Goal: Task Accomplishment & Management: Manage account settings

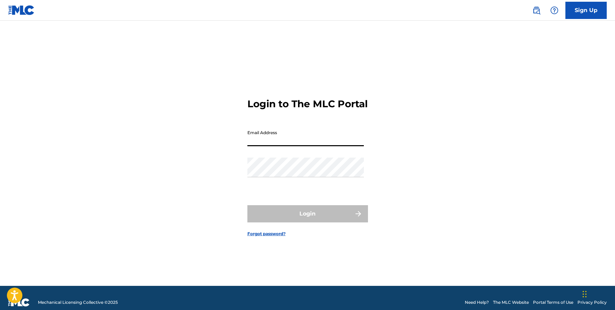
click at [300, 144] on input "Email Address" at bounding box center [305, 136] width 116 height 20
type input "[EMAIL_ADDRESS][DOMAIN_NAME]"
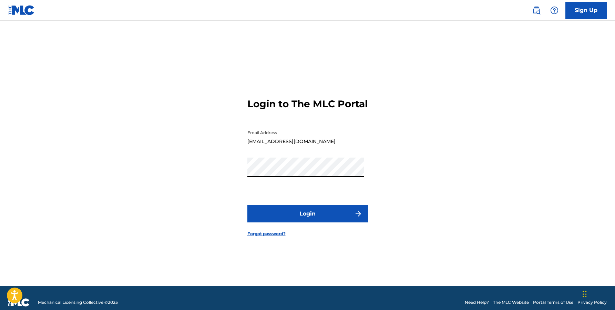
click at [296, 219] on button "Login" at bounding box center [307, 213] width 121 height 17
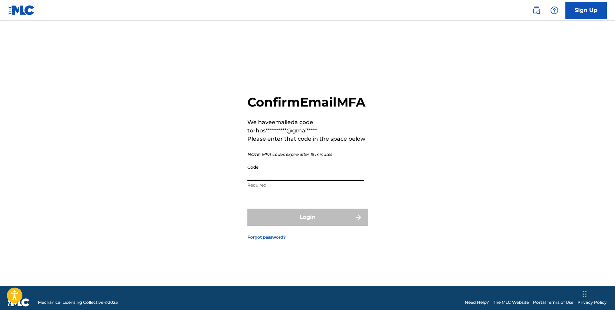
click at [309, 181] on input "Code" at bounding box center [305, 171] width 116 height 20
click at [338, 181] on input "Code" at bounding box center [305, 171] width 116 height 20
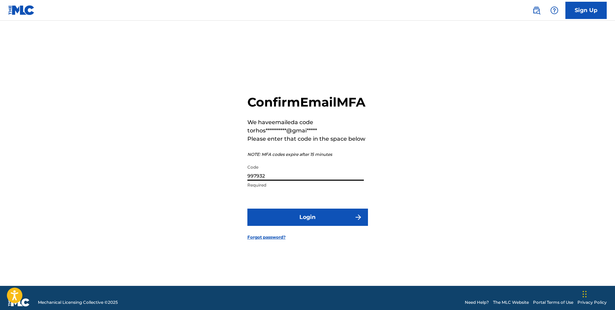
type input "997932"
click at [344, 226] on button "Login" at bounding box center [307, 216] width 121 height 17
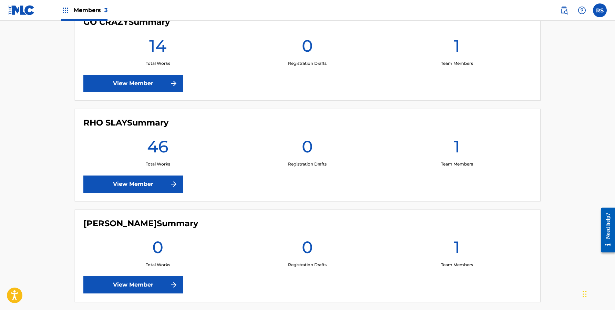
scroll to position [215, 0]
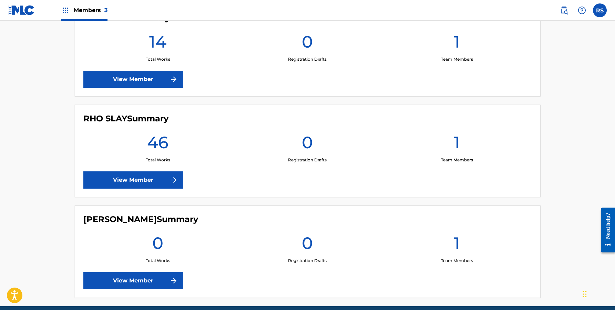
click at [150, 176] on link "View Member" at bounding box center [133, 179] width 100 height 17
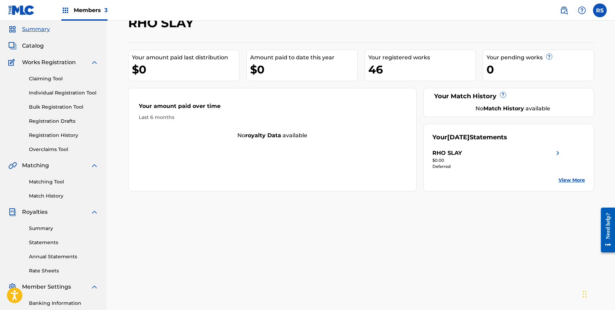
scroll to position [17, 0]
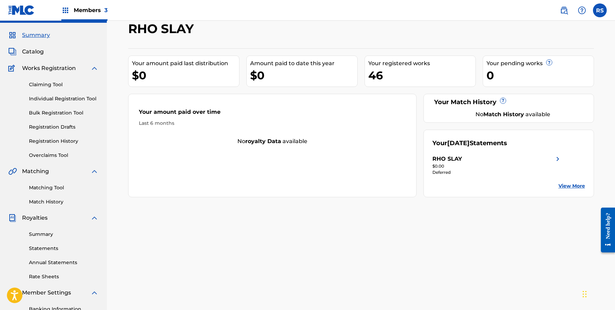
click at [54, 95] on link "Individual Registration Tool" at bounding box center [64, 98] width 70 height 7
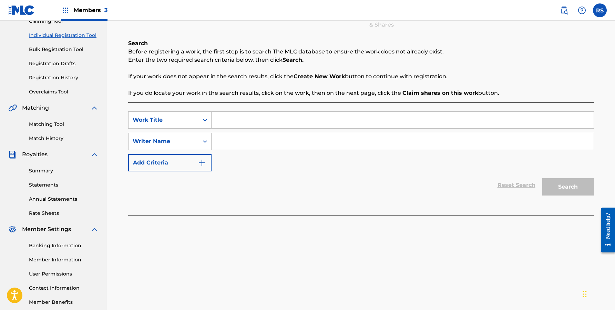
scroll to position [89, 0]
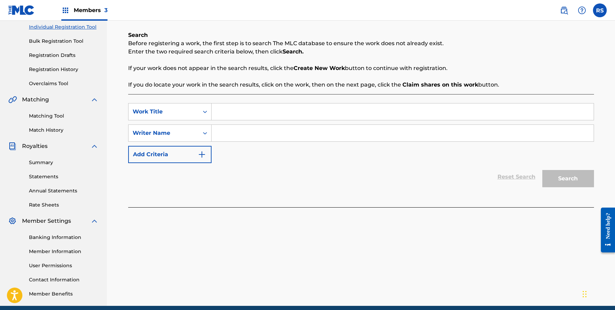
click at [324, 105] on input "Search Form" at bounding box center [403, 111] width 382 height 17
type input "shark"
click at [307, 136] on input "Search Form" at bounding box center [403, 133] width 382 height 17
click at [303, 135] on input "Search Form" at bounding box center [403, 133] width 382 height 17
type input "[PERSON_NAME]"
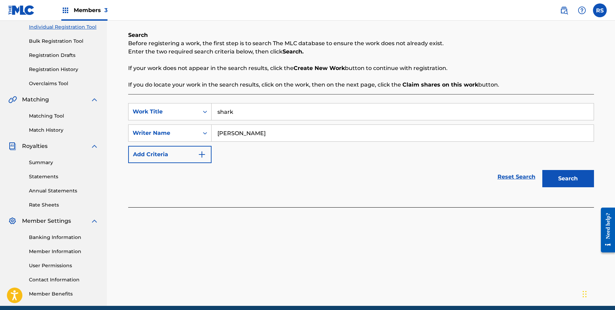
click at [568, 178] on button "Search" at bounding box center [568, 178] width 52 height 17
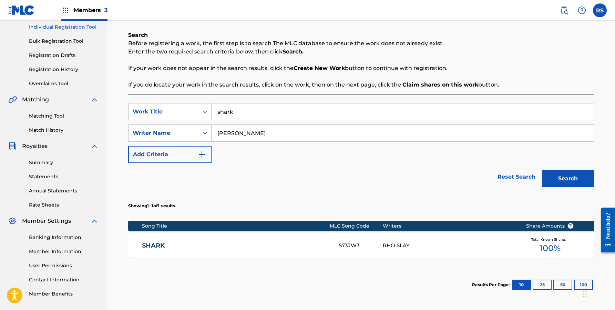
click at [464, 249] on div "RHO SLAY" at bounding box center [449, 246] width 133 height 8
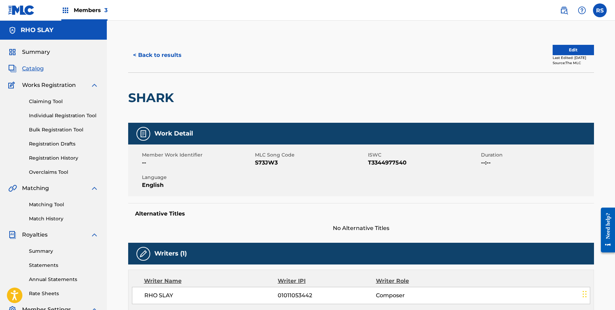
click at [47, 26] on h5 "RHO SLAY" at bounding box center [37, 30] width 33 height 8
click at [36, 51] on span "Summary" at bounding box center [36, 52] width 28 height 8
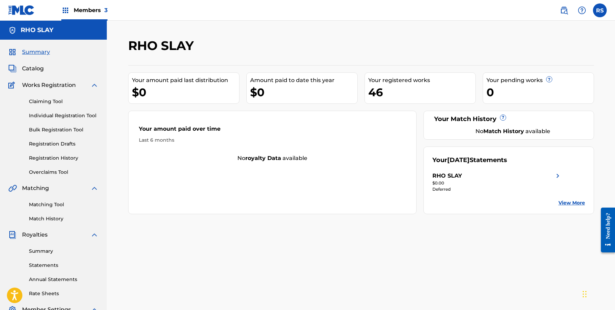
click at [69, 33] on div "RHO SLAY" at bounding box center [53, 30] width 107 height 19
click at [41, 54] on span "Summary" at bounding box center [36, 52] width 28 height 8
click at [42, 50] on span "Summary" at bounding box center [36, 52] width 28 height 8
click at [32, 69] on span "Catalog" at bounding box center [33, 68] width 22 height 8
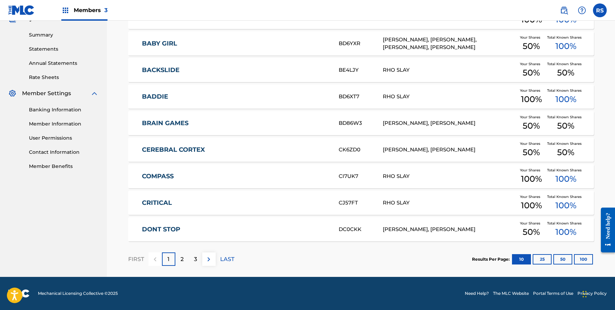
scroll to position [216, 0]
click at [182, 263] on p "2" at bounding box center [182, 259] width 3 height 8
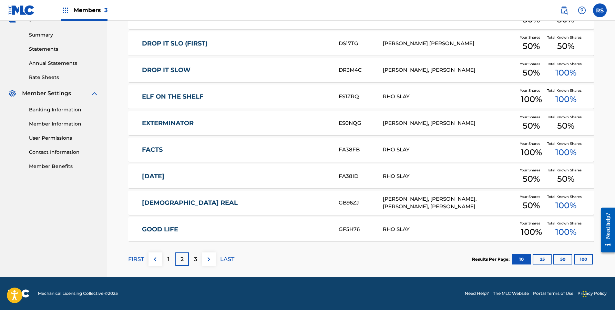
click at [198, 257] on div "3" at bounding box center [195, 258] width 13 height 13
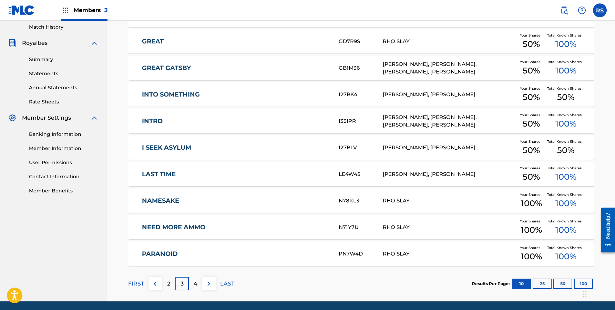
scroll to position [197, 0]
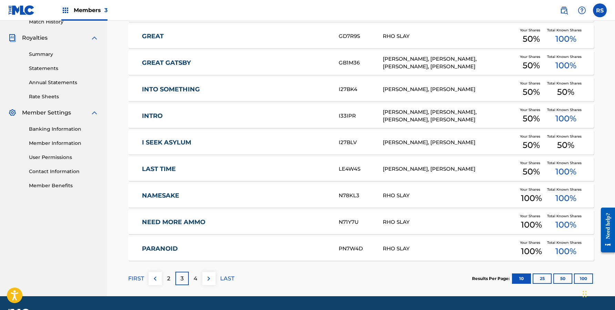
click at [278, 116] on link "INTRO" at bounding box center [235, 116] width 187 height 8
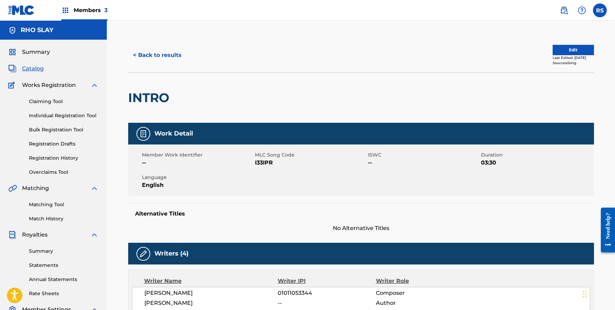
click at [170, 54] on button "< Back to results" at bounding box center [157, 55] width 58 height 17
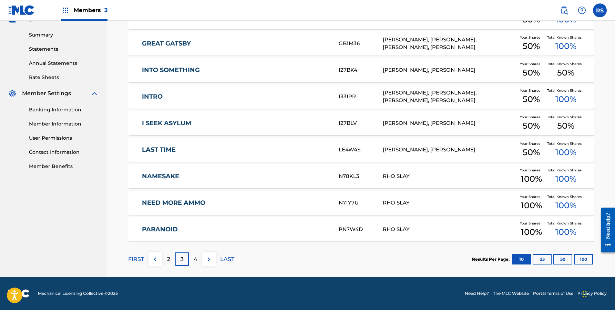
scroll to position [216, 0]
click at [279, 155] on div "LAST TIME LE4W4S RHO SLAY, [PERSON_NAME] Your Shares 50 % Total Known Shares 10…" at bounding box center [361, 149] width 466 height 24
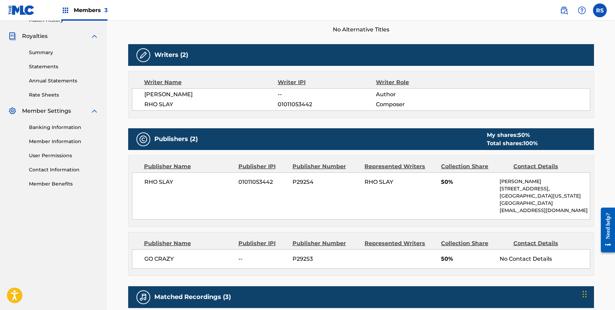
scroll to position [211, 0]
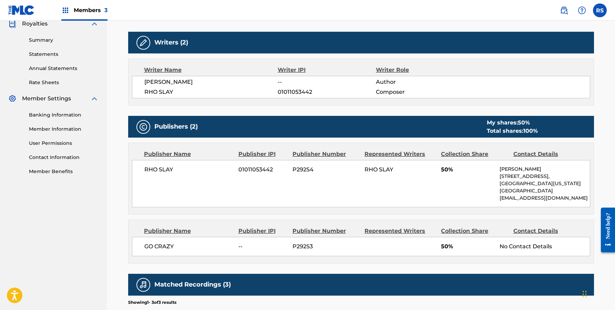
click at [253, 229] on div "Publisher IPI" at bounding box center [262, 231] width 49 height 8
click at [328, 227] on div "Publisher Number" at bounding box center [326, 231] width 67 height 8
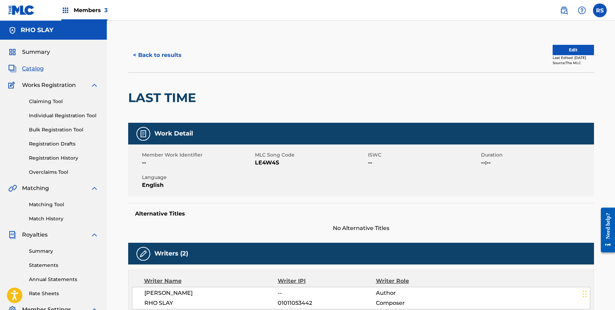
scroll to position [0, 0]
click at [565, 43] on div "< Back to results Edit Last Edited: [DATE] Source: The MLC" at bounding box center [361, 55] width 466 height 34
click at [564, 49] on button "Edit" at bounding box center [573, 50] width 41 height 10
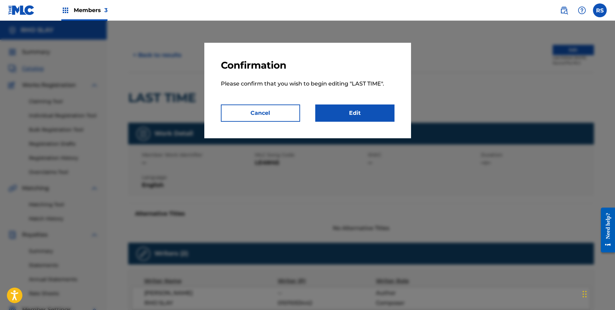
click at [348, 105] on link "Edit" at bounding box center [354, 112] width 79 height 17
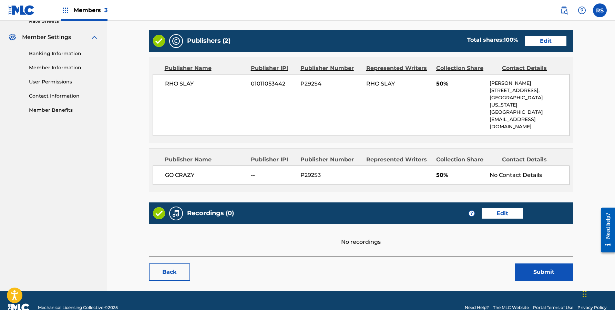
scroll to position [272, 0]
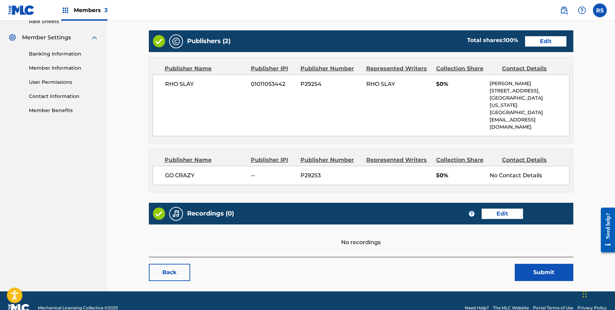
click at [243, 171] on span "GO CRAZY" at bounding box center [205, 175] width 81 height 8
click at [381, 166] on div "GO CRAZY -- P292S3 50% No Contact Details" at bounding box center [361, 175] width 417 height 19
click at [552, 37] on link "Edit" at bounding box center [545, 41] width 41 height 10
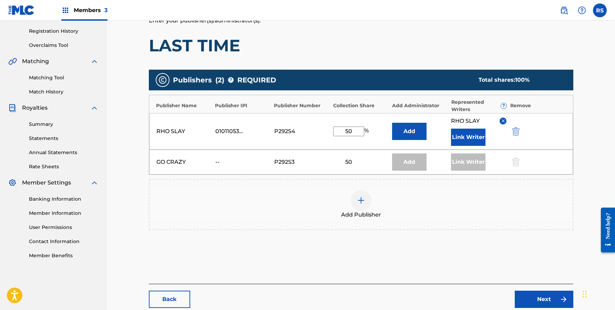
scroll to position [130, 0]
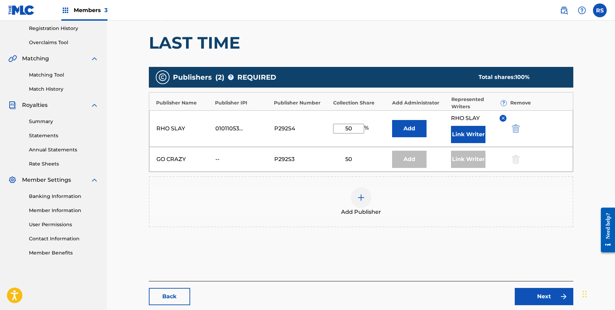
click at [351, 155] on div "GO CRAZY -- P292S3 50 Add Link Writer" at bounding box center [361, 159] width 424 height 25
click at [518, 160] on div at bounding box center [515, 159] width 10 height 8
click at [339, 162] on div "50" at bounding box center [348, 159] width 31 height 8
click at [295, 138] on div "RHO SLAY 01011053442 P292S4 50 % Add RHO SLAY Link Writer" at bounding box center [361, 128] width 424 height 37
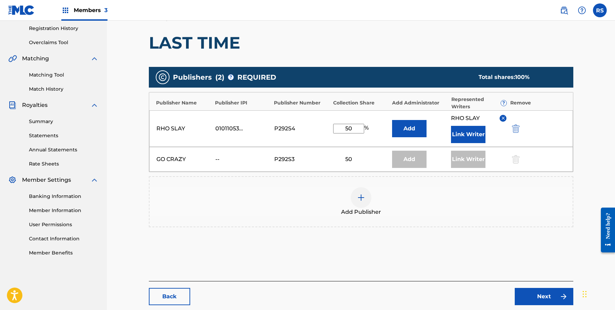
click at [359, 126] on input "50" at bounding box center [348, 129] width 31 height 10
click at [515, 155] on div at bounding box center [515, 159] width 10 height 8
click at [308, 155] on div "GO CRAZY -- P292S3 50 Add Link Writer" at bounding box center [361, 159] width 424 height 25
click at [303, 131] on div "P292S4" at bounding box center [289, 128] width 31 height 8
click at [351, 125] on input "50" at bounding box center [348, 129] width 31 height 10
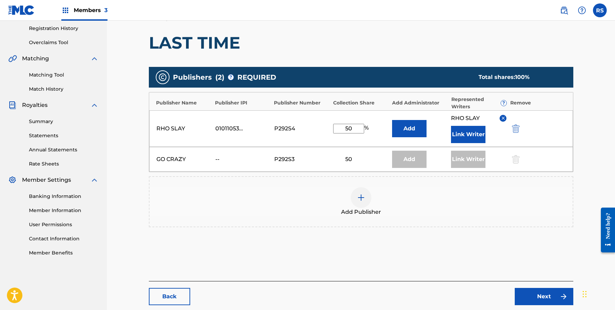
click at [354, 150] on div "GO CRAZY -- P292S3 50 Add Link Writer" at bounding box center [361, 159] width 424 height 25
click at [354, 157] on div "50" at bounding box center [348, 159] width 31 height 8
click at [392, 162] on div "Add" at bounding box center [409, 159] width 34 height 17
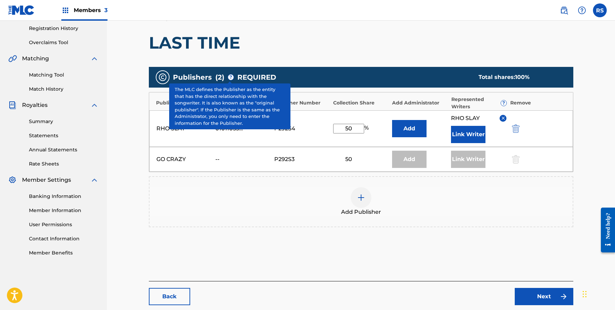
click at [229, 78] on span "?" at bounding box center [231, 77] width 6 height 6
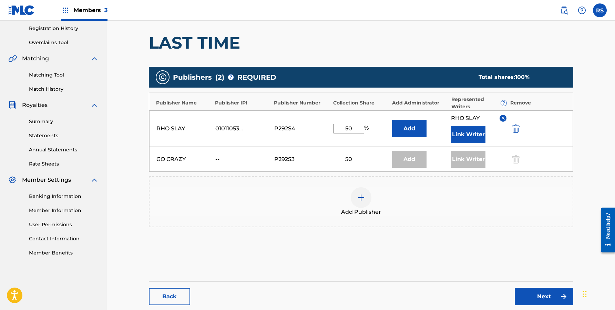
click at [338, 70] on div "Publishers ( 2 ) ? REQUIRED Total shares: 100 %" at bounding box center [361, 77] width 424 height 21
click at [403, 163] on div "Add" at bounding box center [409, 159] width 34 height 17
click at [344, 162] on div "50" at bounding box center [348, 159] width 31 height 8
click at [350, 158] on div "50" at bounding box center [348, 159] width 31 height 8
click at [410, 155] on div "Add" at bounding box center [409, 159] width 34 height 17
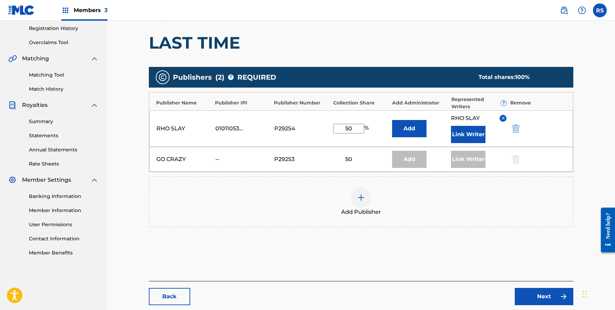
click at [286, 157] on div "P292S3" at bounding box center [289, 159] width 31 height 8
click at [281, 155] on div "GO CRAZY -- P292S3 50 Add Link Writer" at bounding box center [361, 159] width 424 height 25
click at [516, 161] on div at bounding box center [515, 159] width 10 height 8
click at [464, 158] on div "Link Writer" at bounding box center [468, 159] width 34 height 17
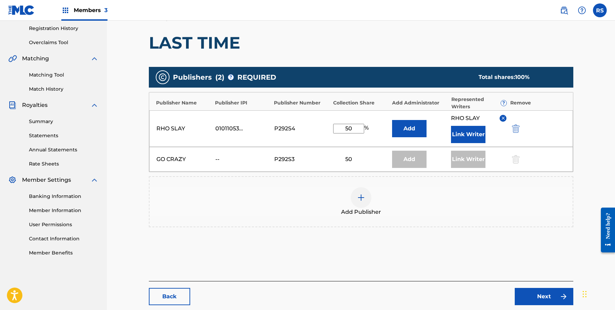
click at [420, 160] on div "Add" at bounding box center [409, 159] width 34 height 17
click at [342, 162] on div "50" at bounding box center [348, 159] width 31 height 8
click at [296, 162] on div "P292S3" at bounding box center [289, 159] width 31 height 8
click at [217, 160] on div "--" at bounding box center [230, 159] width 31 height 8
click at [180, 163] on div "GO CRAZY -- P292S3 50 Add Link Writer" at bounding box center [361, 159] width 424 height 25
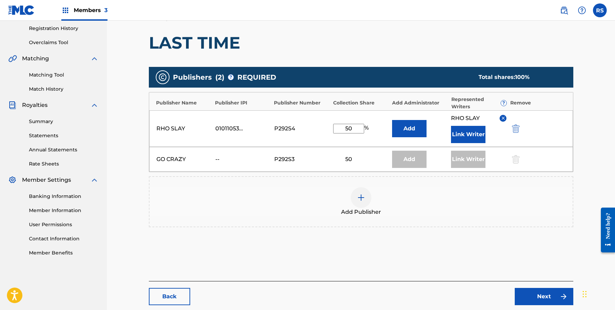
click at [420, 155] on div "Add" at bounding box center [409, 159] width 34 height 17
click at [502, 158] on div "Link Writer" at bounding box center [478, 159] width 55 height 17
click at [514, 157] on div at bounding box center [515, 159] width 10 height 8
click at [519, 160] on div at bounding box center [515, 159] width 10 height 8
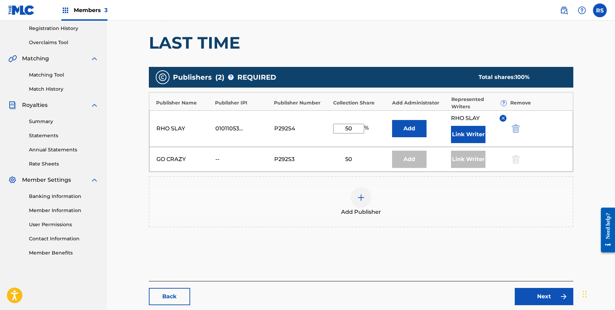
click at [514, 157] on div at bounding box center [515, 159] width 10 height 8
click at [348, 152] on div "GO CRAZY -- P292S3 50 Add Link Writer" at bounding box center [361, 159] width 424 height 25
click at [517, 159] on div at bounding box center [515, 159] width 10 height 8
click at [523, 152] on div "GO CRAZY -- P292S3 50 Add Link Writer" at bounding box center [361, 159] width 424 height 25
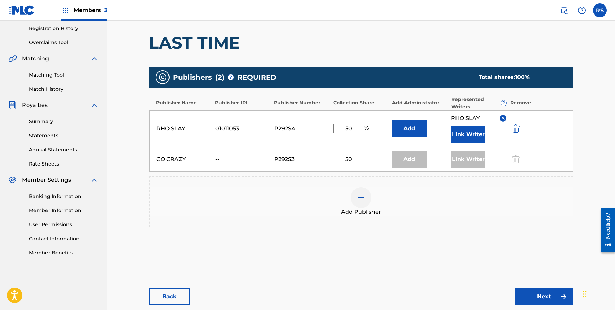
click at [519, 158] on div at bounding box center [515, 159] width 10 height 8
click at [256, 165] on div "GO CRAZY -- P292S3 50 Add Link Writer" at bounding box center [361, 159] width 424 height 25
click at [262, 133] on div "RHO SLAY 01011053442 P292S4 50 % Add RHO SLAY Link Writer" at bounding box center [361, 128] width 424 height 37
click at [237, 131] on div "01011053442" at bounding box center [230, 128] width 31 height 8
click at [284, 129] on div "P292S4" at bounding box center [289, 128] width 31 height 8
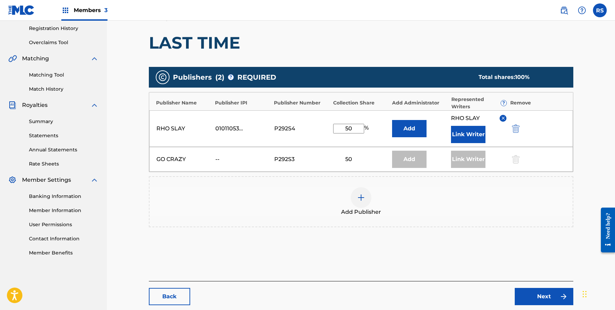
click at [356, 127] on input "50" at bounding box center [348, 129] width 31 height 10
click at [515, 160] on div at bounding box center [515, 159] width 10 height 8
click at [214, 158] on div "GO CRAZY -- P292S3 50 Add Link Writer" at bounding box center [361, 159] width 424 height 25
click at [515, 155] on div at bounding box center [515, 159] width 10 height 8
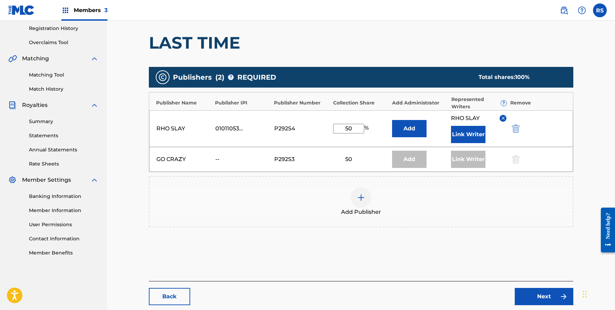
click at [297, 140] on div "RHO SLAY 01011053442 P292S4 50 % Add RHO SLAY Link Writer" at bounding box center [361, 128] width 424 height 37
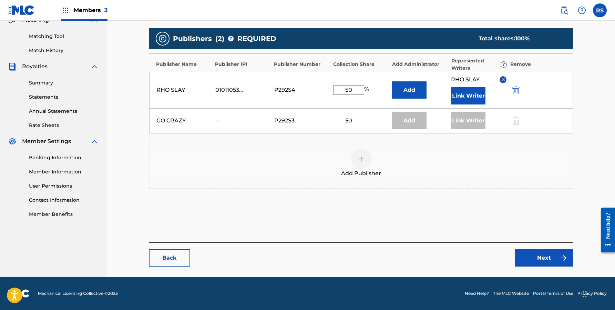
scroll to position [168, 0]
click at [303, 162] on div "Add Publisher" at bounding box center [361, 162] width 423 height 29
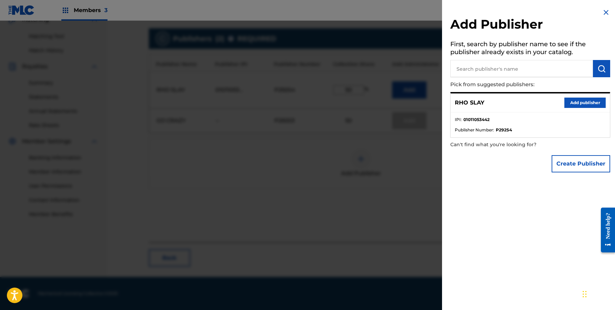
click at [510, 116] on li "IPI : 01011053442" at bounding box center [530, 121] width 151 height 10
click at [578, 103] on button "Add publisher" at bounding box center [584, 103] width 41 height 10
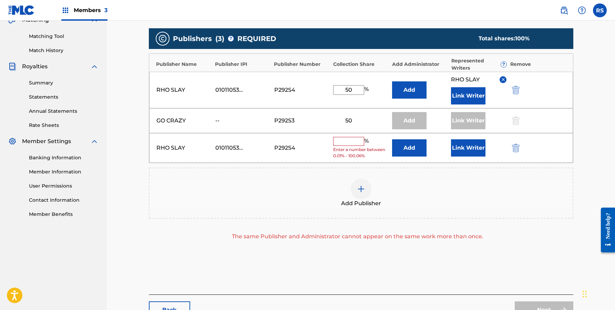
click at [355, 143] on input "text" at bounding box center [348, 141] width 31 height 9
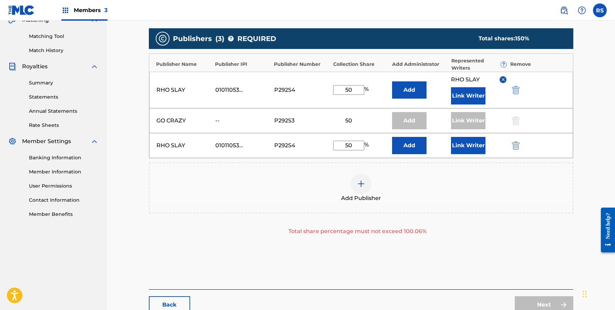
type input "50"
click at [518, 147] on img "submit" at bounding box center [516, 145] width 8 height 8
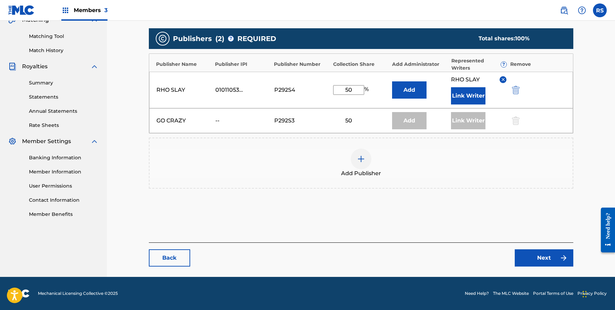
click at [363, 90] on input "50" at bounding box center [348, 90] width 31 height 10
type input "5"
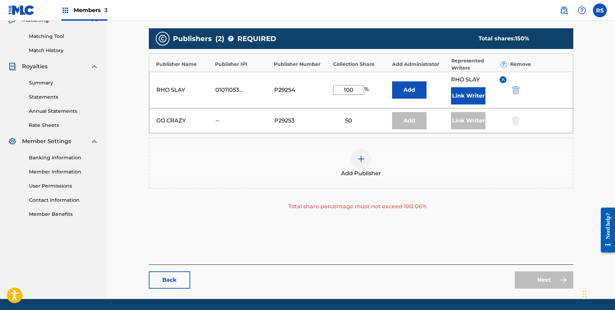
click at [354, 121] on div "50" at bounding box center [348, 120] width 31 height 8
click at [351, 122] on div "50" at bounding box center [348, 120] width 31 height 8
click at [355, 90] on input "100" at bounding box center [348, 90] width 31 height 10
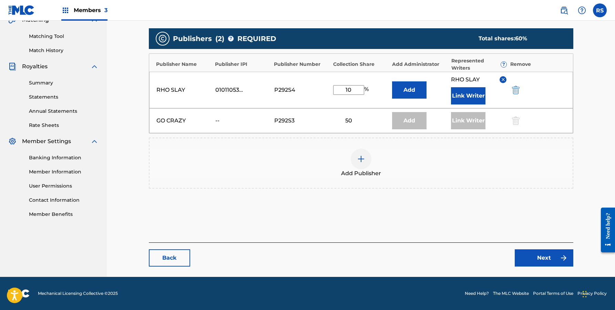
type input "1"
type input "50"
click at [545, 258] on link "Next" at bounding box center [544, 257] width 59 height 17
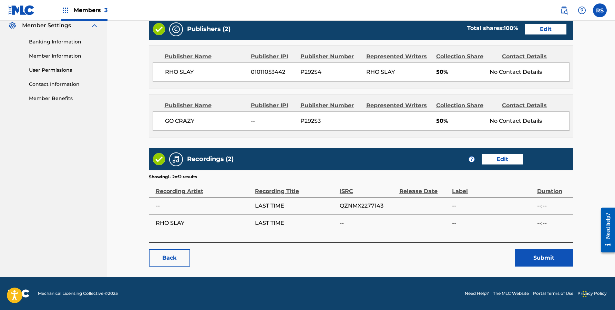
scroll to position [284, 0]
click at [551, 258] on button "Submit" at bounding box center [544, 257] width 59 height 17
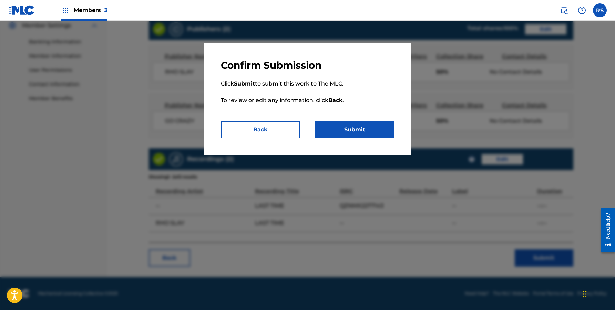
click at [363, 126] on button "Submit" at bounding box center [354, 129] width 79 height 17
